Goal: Task Accomplishment & Management: Use online tool/utility

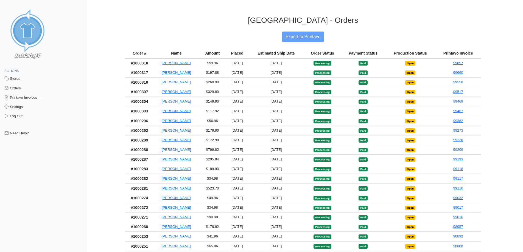
scroll to position [27, 0]
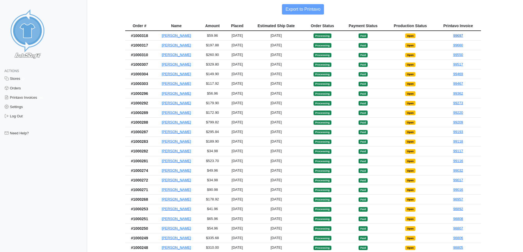
click at [457, 35] on link "99697" at bounding box center [459, 36] width 10 height 4
click at [30, 176] on div "Actions Stores 12 Orders Printavo Invoices 306 Settings Log Out Need Help?" at bounding box center [43, 179] width 87 height 239
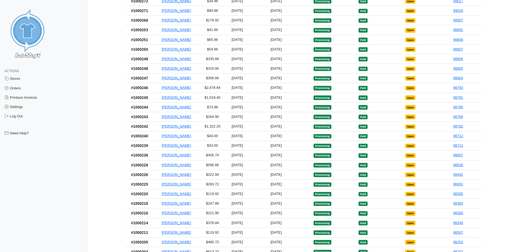
scroll to position [220, 0]
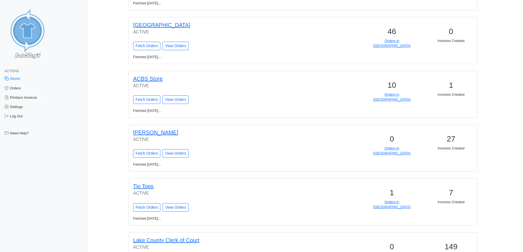
scroll to position [466, 0]
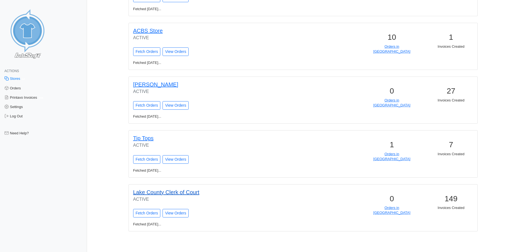
click at [151, 193] on link "Lake County Clerk of Court" at bounding box center [166, 193] width 66 height 6
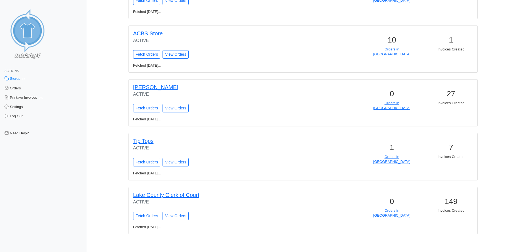
scroll to position [466, 0]
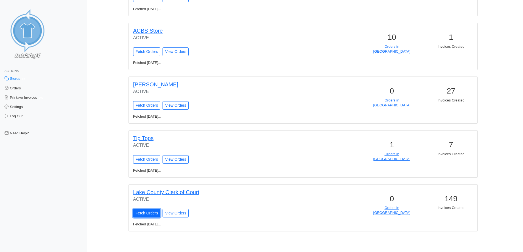
click at [157, 215] on input "Fetch Orders" at bounding box center [146, 213] width 27 height 9
type input "Fetching Orders..."
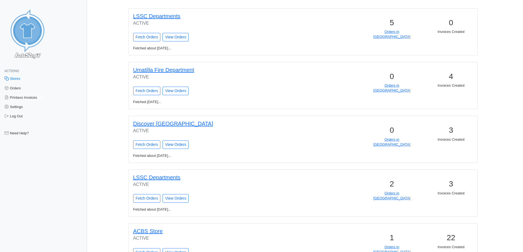
scroll to position [485, 0]
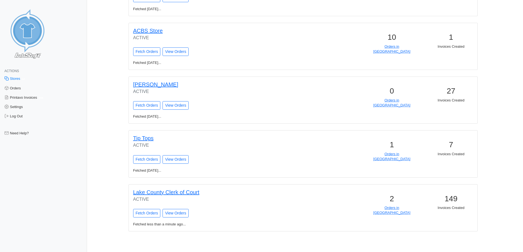
drag, startPoint x: 336, startPoint y: 158, endPoint x: 369, endPoint y: 230, distance: 80.0
click at [387, 208] on link "Orders in [GEOGRAPHIC_DATA]" at bounding box center [392, 210] width 37 height 9
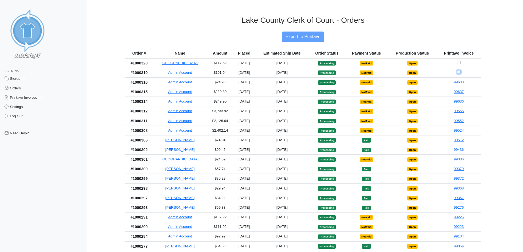
click at [458, 73] on input "Checkbox for selecting orders for invoice" at bounding box center [459, 72] width 4 height 4
checkbox input "true"
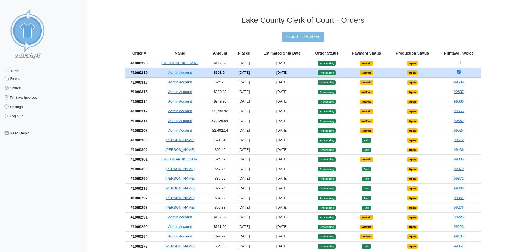
click at [457, 82] on link "99638" at bounding box center [459, 82] width 10 height 4
click at [305, 33] on input "Export to Printavo" at bounding box center [303, 37] width 42 height 10
type input "Exporting to Printavo..."
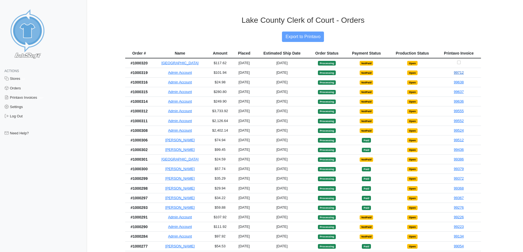
click at [458, 74] on link "99712" at bounding box center [459, 73] width 10 height 4
click at [457, 63] on input "Checkbox for selecting orders for invoice" at bounding box center [459, 63] width 4 height 4
checkbox input "true"
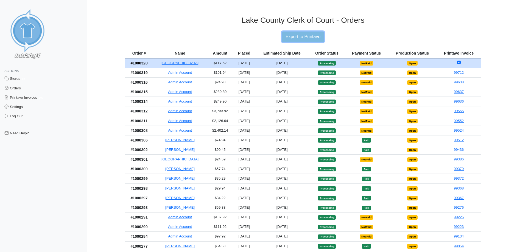
click at [314, 35] on input "Export to Printavo" at bounding box center [303, 37] width 42 height 10
type input "Exporting to Printavo..."
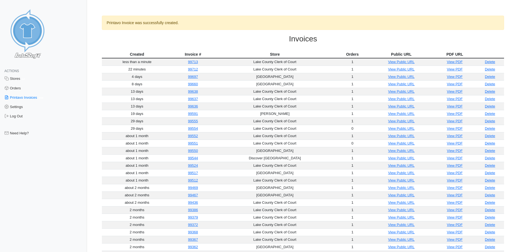
click at [432, 36] on h3 "Invoices" at bounding box center [303, 38] width 402 height 9
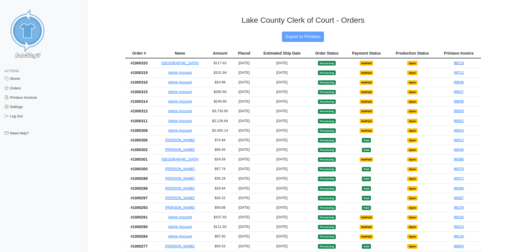
click at [456, 62] on link "99713" at bounding box center [459, 63] width 10 height 4
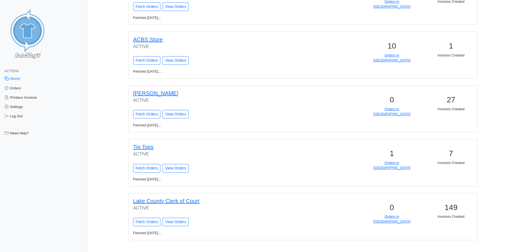
scroll to position [466, 0]
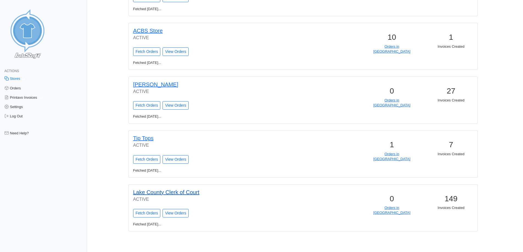
click at [199, 190] on link "Lake County Clerk of Court" at bounding box center [166, 193] width 66 height 6
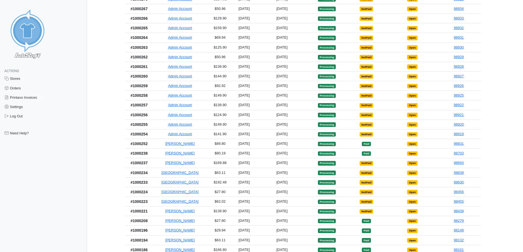
scroll to position [275, 0]
